Goal: Use online tool/utility: Utilize a website feature to perform a specific function

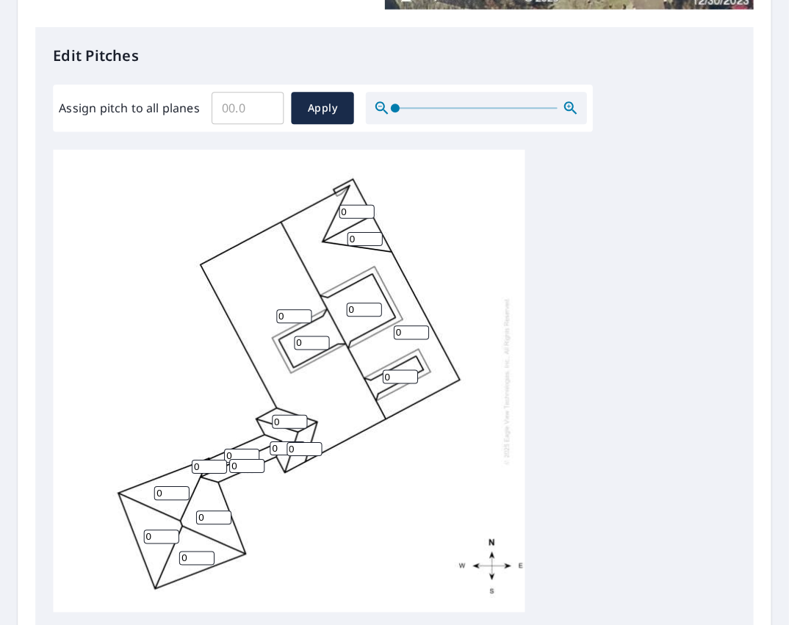
scroll to position [15, 0]
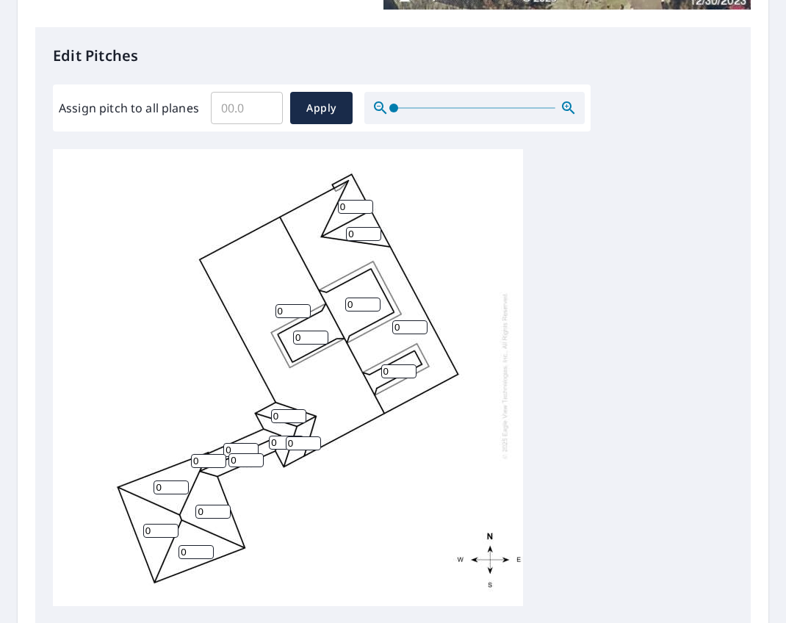
click at [402, 320] on input "0" at bounding box center [409, 327] width 35 height 14
type input "8"
click at [295, 304] on input "0" at bounding box center [293, 311] width 35 height 14
type input "8"
click at [288, 409] on input "0" at bounding box center [288, 416] width 35 height 14
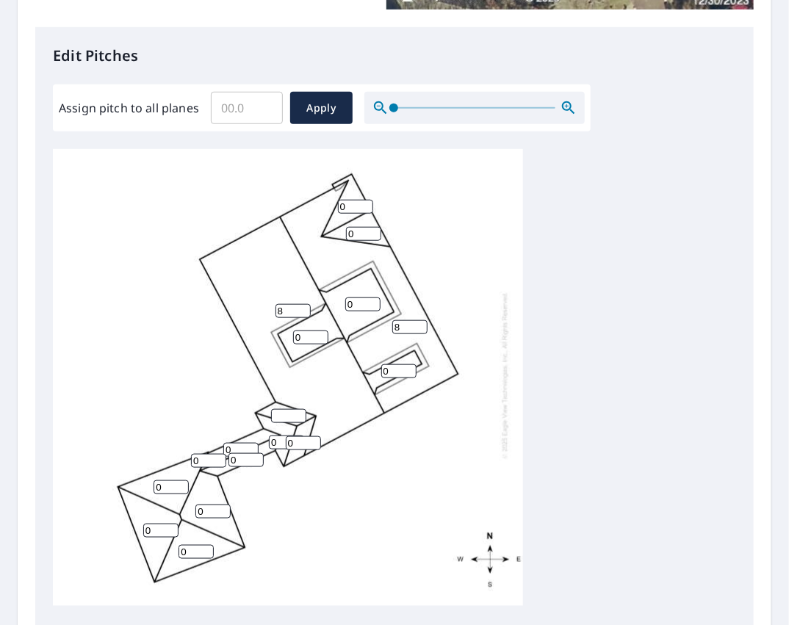
scroll to position [15, 0]
click at [356, 200] on input "0" at bounding box center [355, 207] width 35 height 14
type input "8"
click at [366, 227] on input "0" at bounding box center [363, 234] width 35 height 14
type input "8"
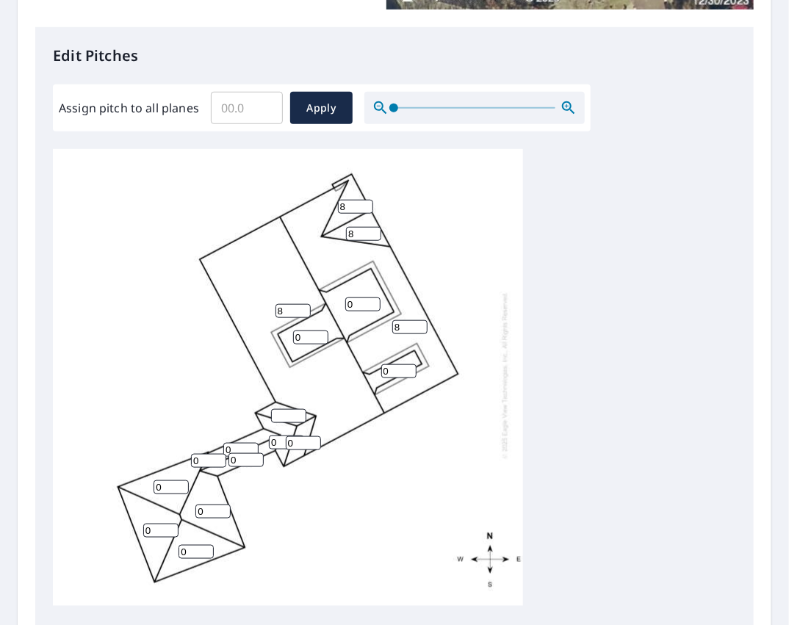
click at [353, 298] on input "0" at bounding box center [362, 305] width 35 height 14
type input "4"
click at [309, 331] on input "0" at bounding box center [310, 338] width 35 height 14
type input "4"
click at [292, 409] on input "number" at bounding box center [288, 416] width 35 height 14
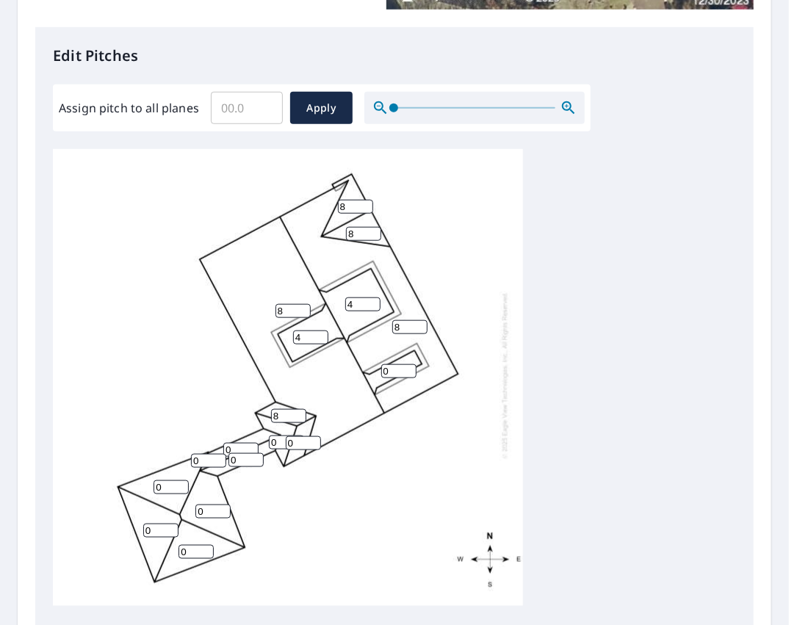
type input "8"
click at [279, 436] on input "0" at bounding box center [286, 443] width 35 height 14
type input "8"
click at [292, 437] on input "0" at bounding box center [303, 444] width 35 height 14
type input "8"
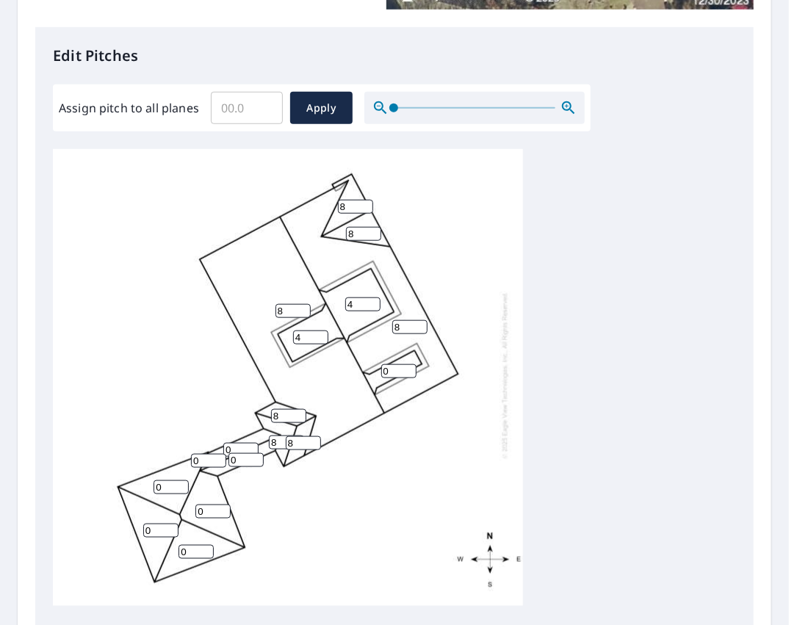
click at [242, 443] on input "0" at bounding box center [240, 450] width 35 height 14
type input "6"
click at [239, 453] on input "0" at bounding box center [246, 460] width 35 height 14
type input "6"
click at [206, 454] on input "0" at bounding box center [208, 461] width 35 height 14
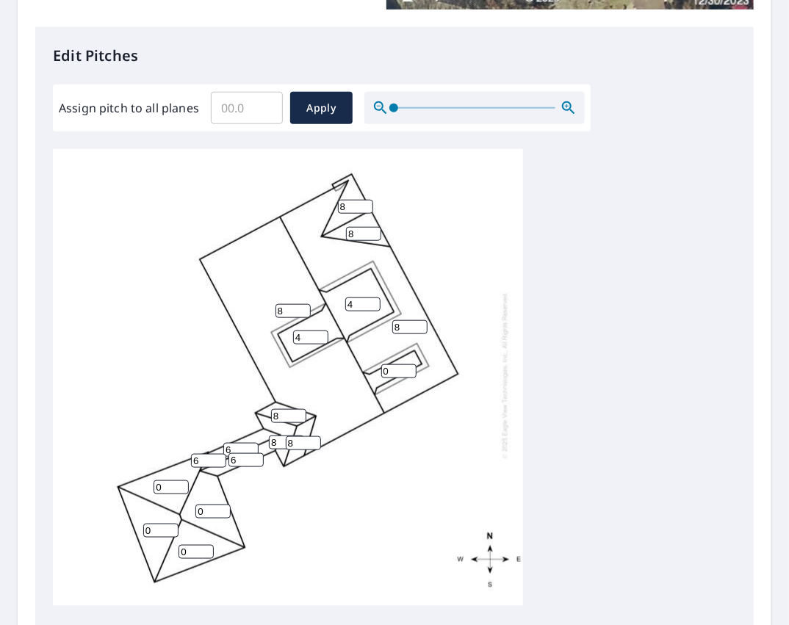
type input "6"
click at [171, 481] on input "0" at bounding box center [171, 488] width 35 height 14
type input "6"
type input "1"
click at [218, 505] on input "1" at bounding box center [212, 512] width 35 height 14
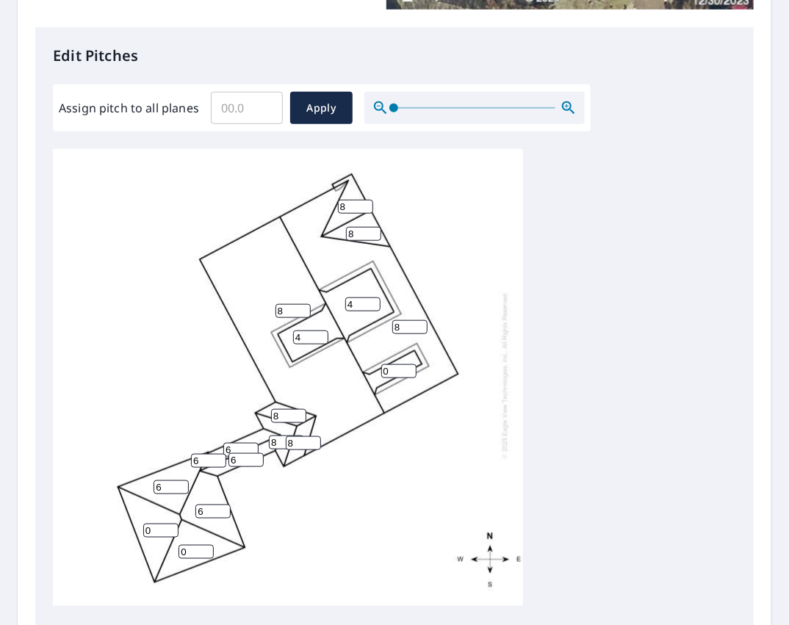
type input "6"
click at [159, 524] on input "0" at bounding box center [160, 531] width 35 height 14
type input "6"
click at [192, 545] on input "0" at bounding box center [196, 552] width 35 height 14
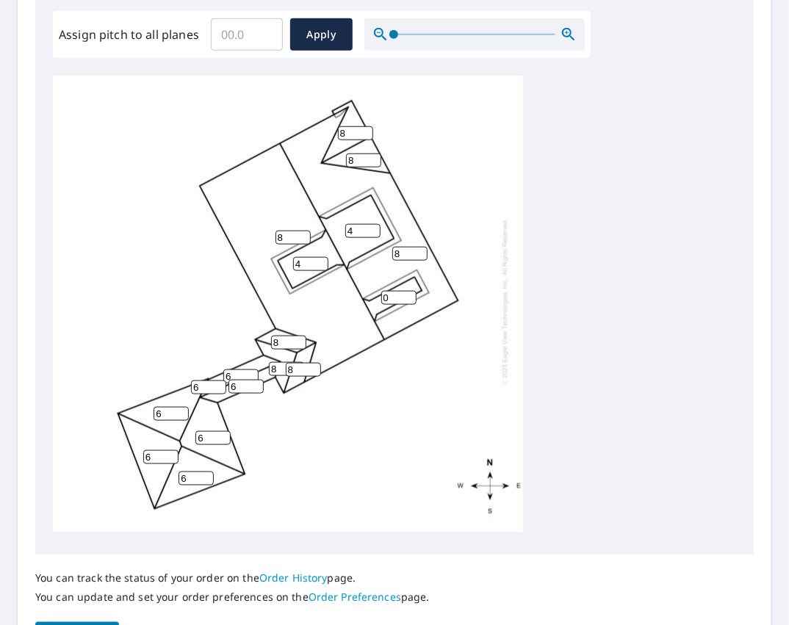
scroll to position [548, 0]
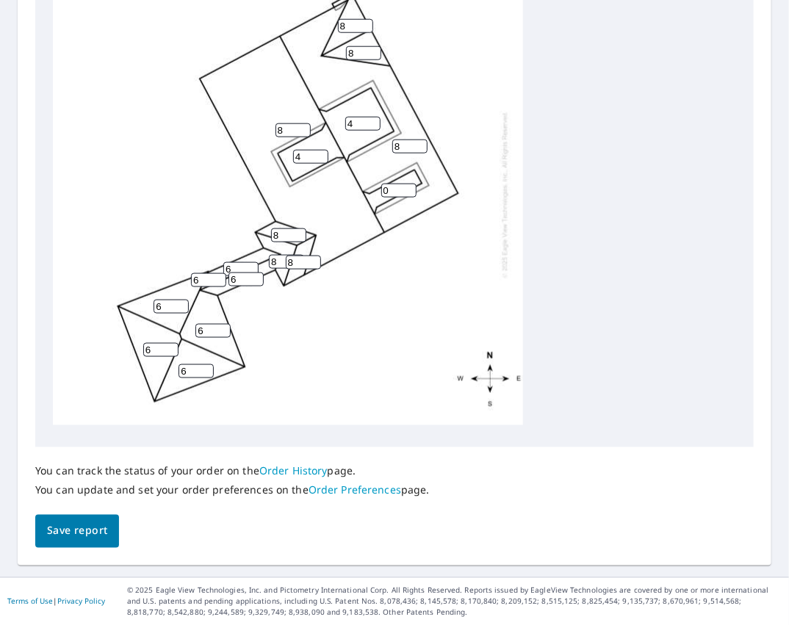
type input "6"
click at [79, 533] on span "Save report" at bounding box center [77, 532] width 60 height 18
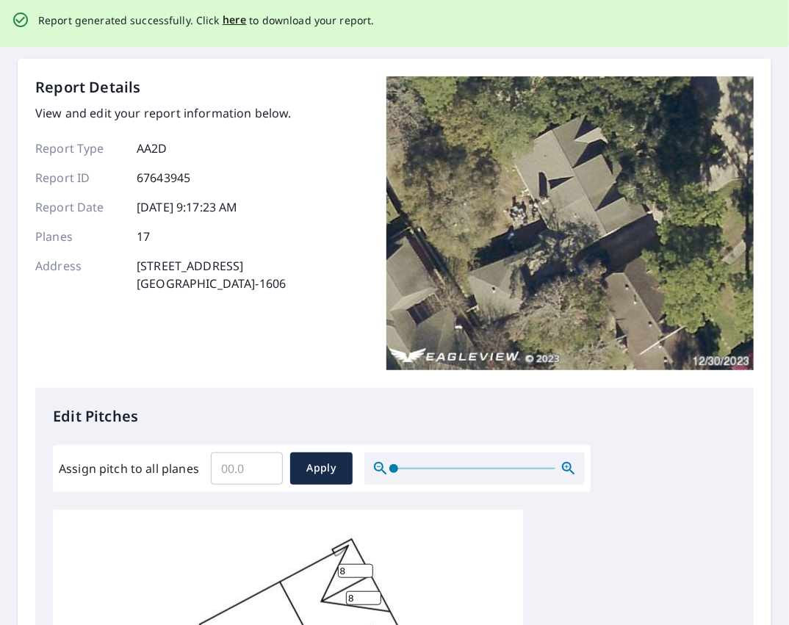
scroll to position [0, 0]
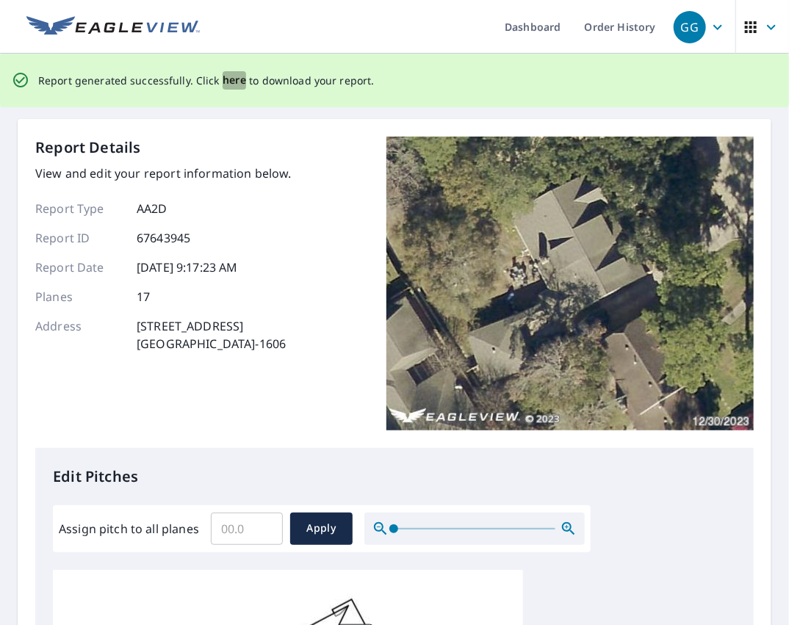
click at [235, 83] on span "here" at bounding box center [235, 80] width 24 height 18
